Goal: Task Accomplishment & Management: Manage account settings

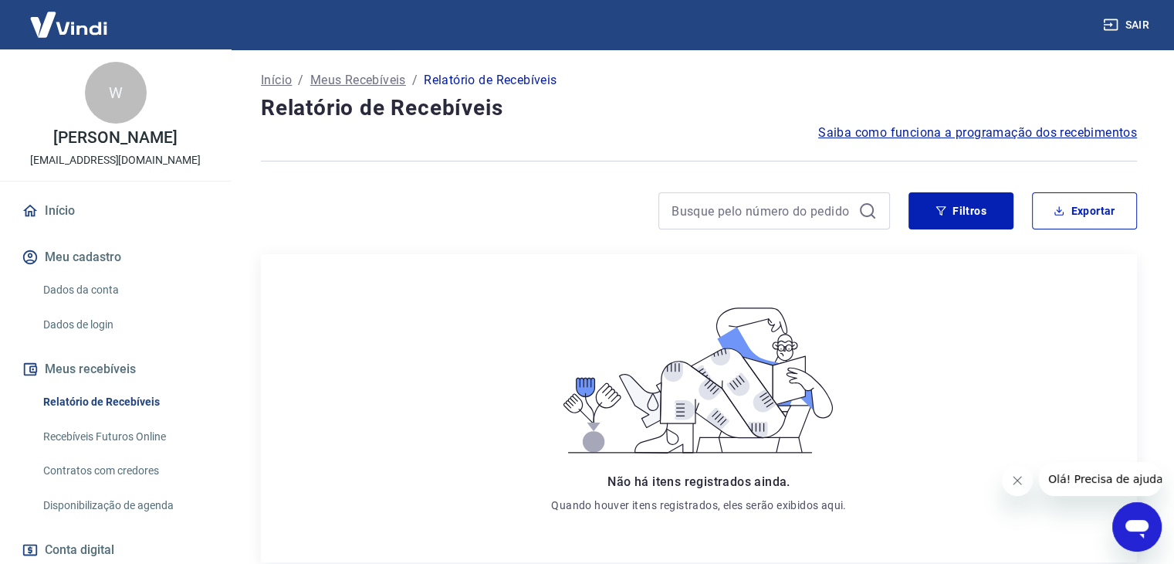
click at [83, 210] on link "Início" at bounding box center [116, 211] width 194 height 34
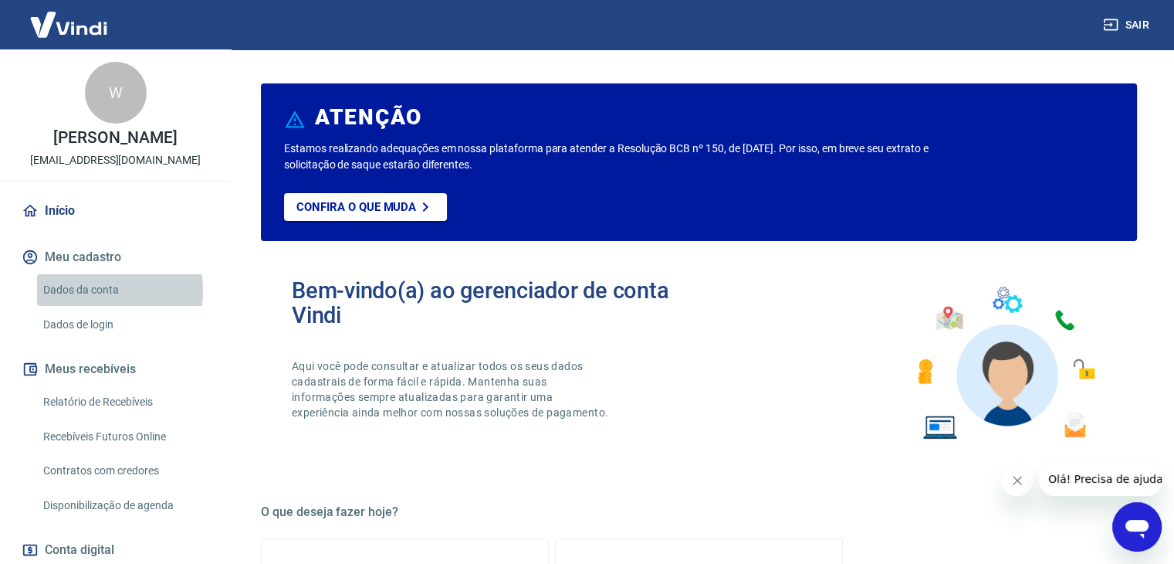
click at [83, 291] on link "Dados da conta" at bounding box center [124, 290] width 175 height 32
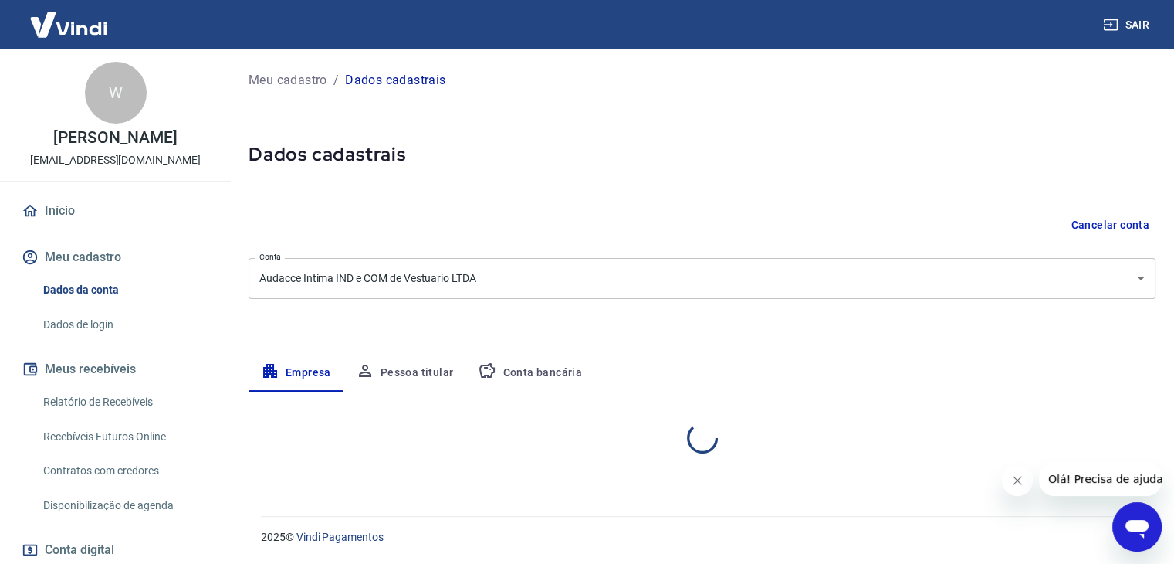
select select "GO"
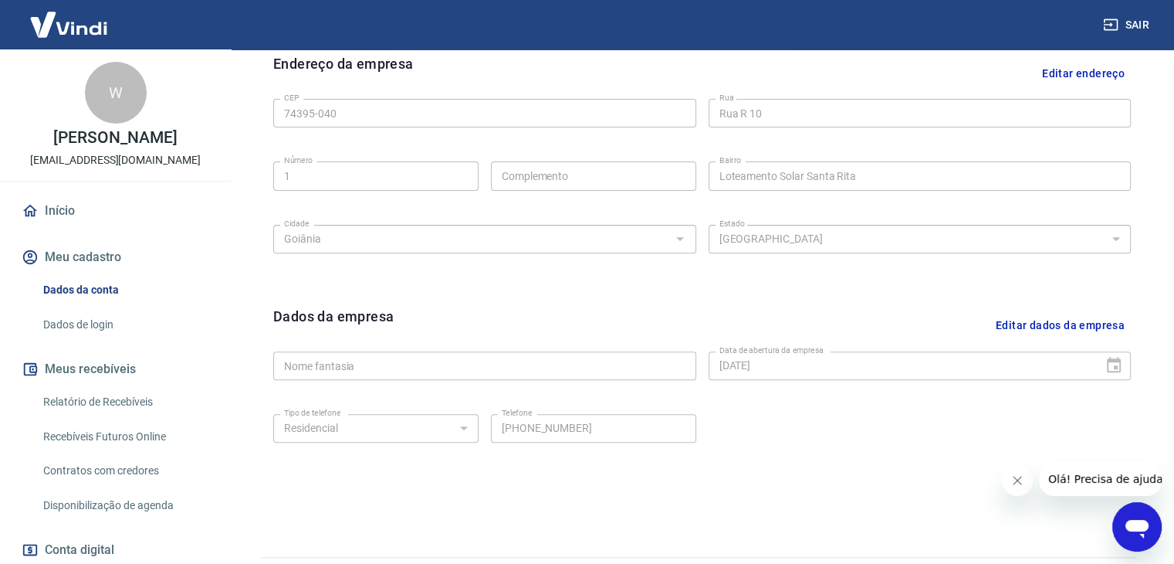
scroll to position [550, 0]
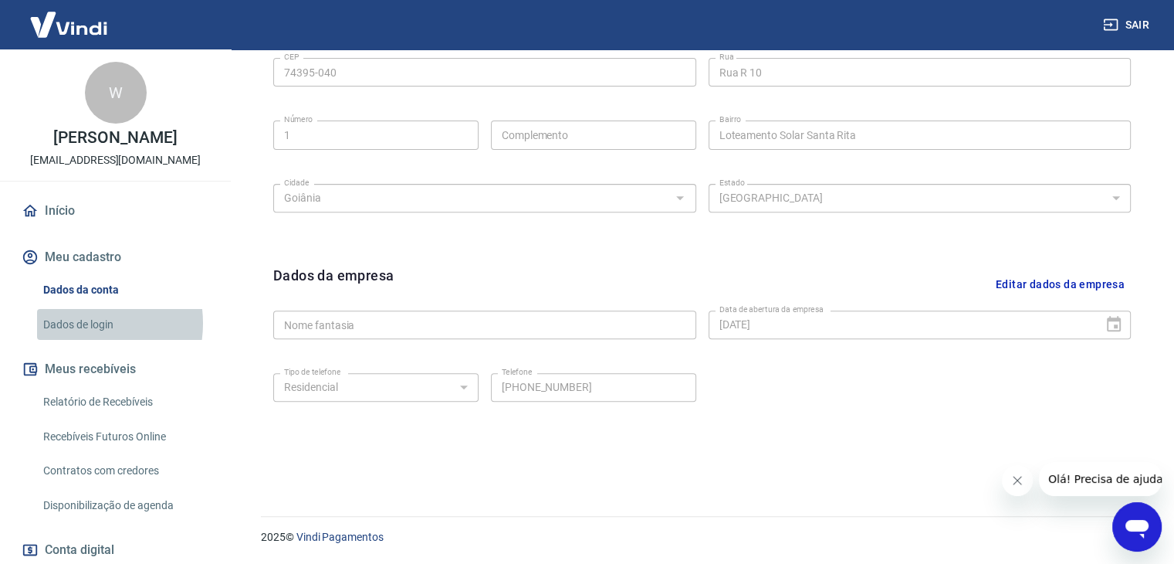
click at [78, 323] on link "Dados de login" at bounding box center [124, 325] width 175 height 32
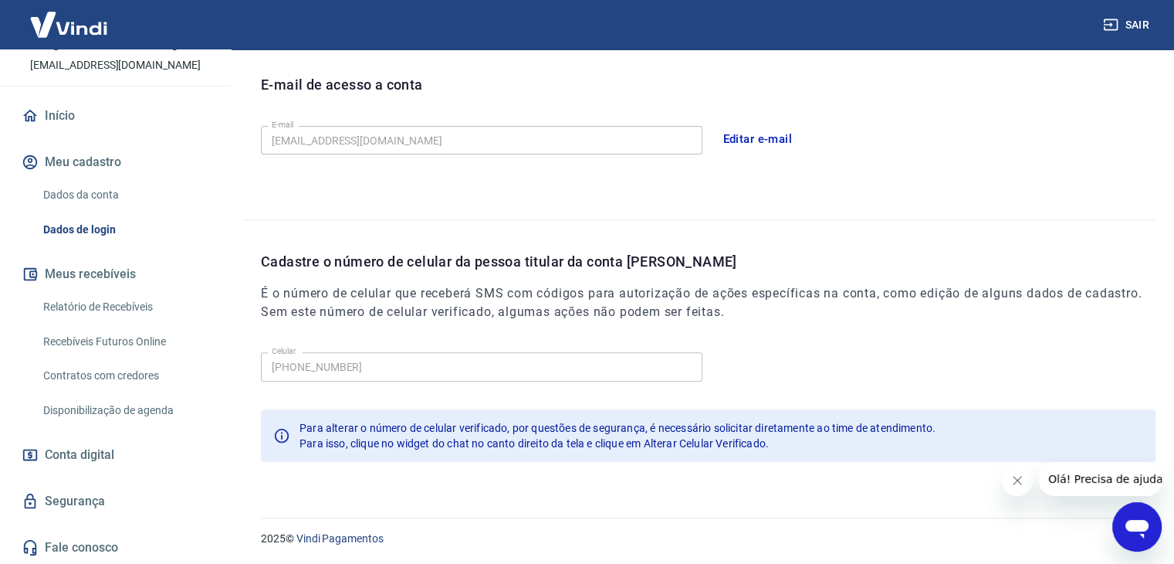
scroll to position [96, 0]
